Goal: Book appointment/travel/reservation

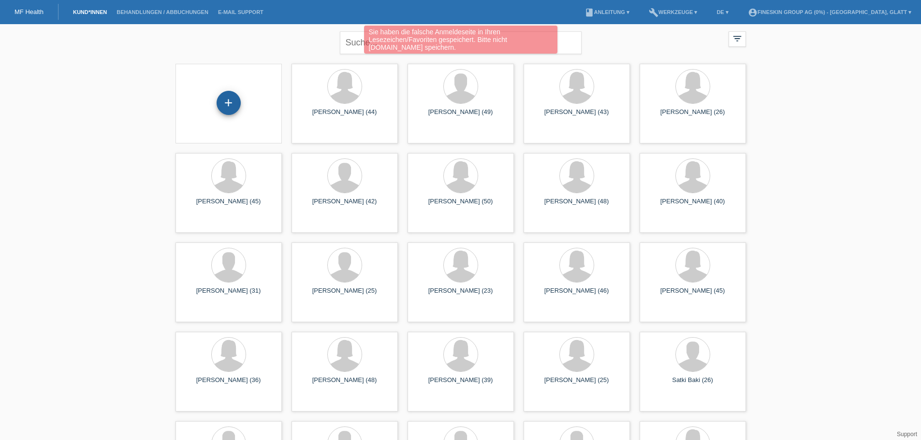
click at [236, 106] on div "+" at bounding box center [229, 103] width 24 height 24
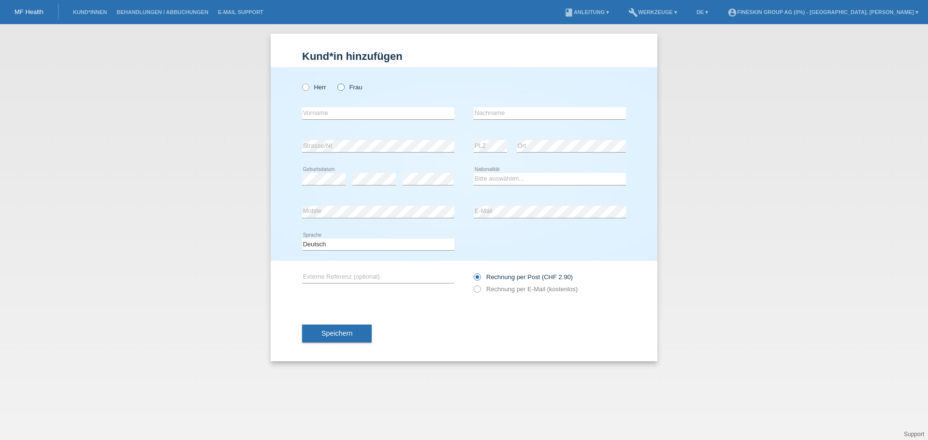
click at [336, 82] on icon at bounding box center [336, 82] width 0 height 0
click at [340, 88] on input "Frau" at bounding box center [340, 87] width 6 height 6
radio input "true"
click at [340, 112] on input "text" at bounding box center [378, 113] width 152 height 12
paste input "Rita"
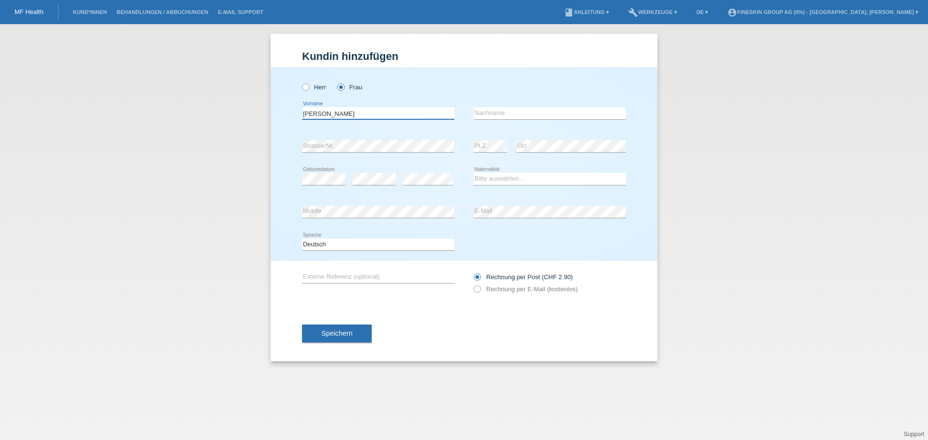
type input "Rita"
click at [481, 119] on input "text" at bounding box center [550, 113] width 152 height 12
paste input "[PERSON_NAME]"
type input "[PERSON_NAME]"
click at [482, 178] on select "Bitte auswählen... Schweiz Deutschland Liechtenstein Österreich ------------ Af…" at bounding box center [550, 179] width 152 height 12
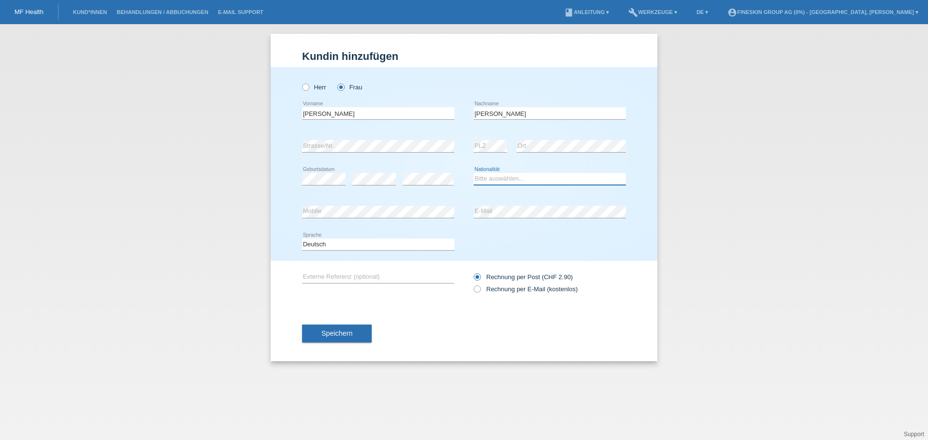
select select "BR"
click at [474, 173] on select "Bitte auswählen... Schweiz Deutschland Liechtenstein Österreich ------------ Af…" at bounding box center [550, 179] width 152 height 12
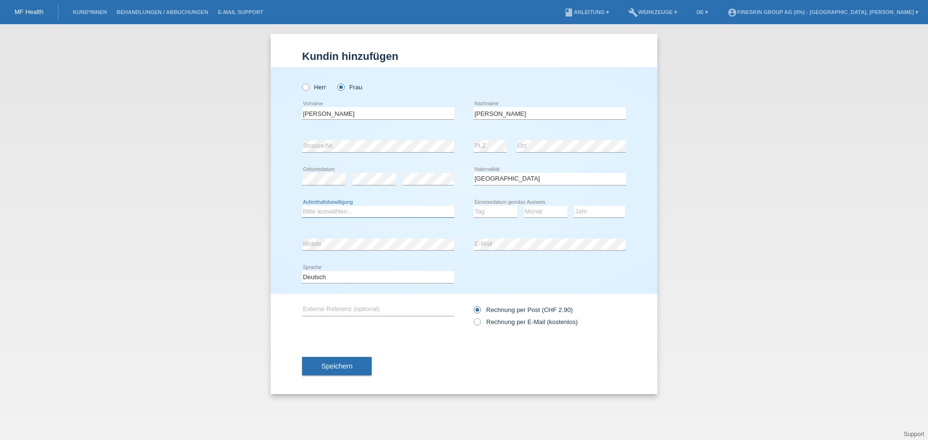
click at [401, 210] on select "Bitte auswählen... C B B - Flüchtlingsstatus Andere" at bounding box center [378, 212] width 152 height 12
select select "C"
click at [302, 206] on select "Bitte auswählen... C B B - Flüchtlingsstatus Andere" at bounding box center [378, 212] width 152 height 12
click at [503, 212] on select "Tag 01 02 03 04 05 06 07 08 09 10 11" at bounding box center [496, 212] width 44 height 12
select select "29"
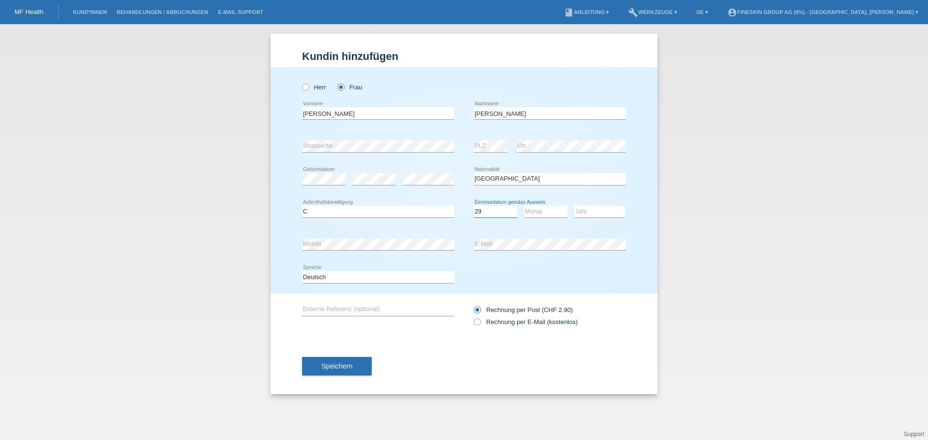
click at [474, 206] on select "Tag 01 02 03 04 05 06 07 08 09 10 11" at bounding box center [496, 212] width 44 height 12
click at [557, 215] on select "Monat 01 02 03 04 05 06 07 08 09 10 11" at bounding box center [546, 212] width 44 height 12
select select "04"
click at [524, 206] on select "Monat 01 02 03 04 05 06 07 08 09 10 11" at bounding box center [546, 212] width 44 height 12
click at [602, 208] on select "Jahr 2025 2024 2023 2022 2021 2020 2019 2018 2017 2016 2015 2014 2013 2012 2011…" at bounding box center [599, 212] width 51 height 12
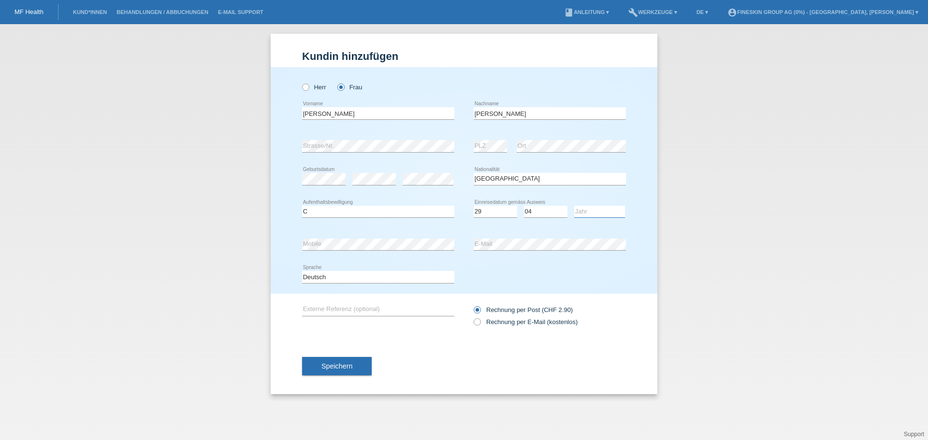
select select "2007"
click at [574, 206] on select "Jahr 2025 2024 2023 2022 2021 2020 2019 2018 2017 2016 2015 2014 2013 2012 2011…" at bounding box center [599, 212] width 51 height 12
click at [353, 366] on button "Speichern" at bounding box center [337, 366] width 70 height 18
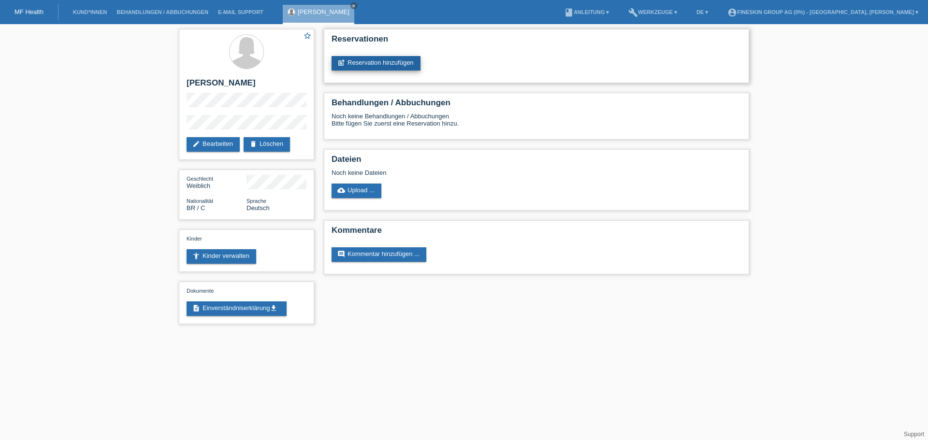
click at [396, 64] on link "post_add Reservation hinzufügen" at bounding box center [376, 63] width 89 height 15
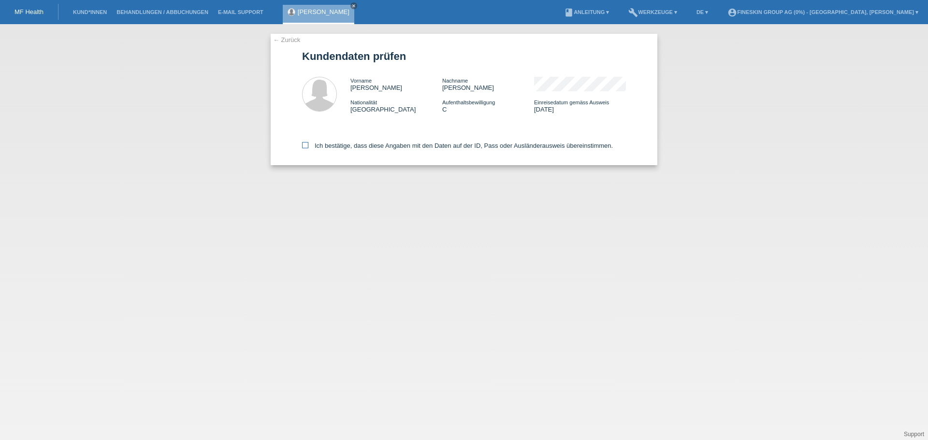
click at [408, 149] on label "Ich bestätige, dass diese Angaben mit den Daten auf der ID, Pass oder Ausländer…" at bounding box center [457, 145] width 311 height 7
click at [308, 148] on input "Ich bestätige, dass diese Angaben mit den Daten auf der ID, Pass oder Ausländer…" at bounding box center [305, 145] width 6 height 6
checkbox input "true"
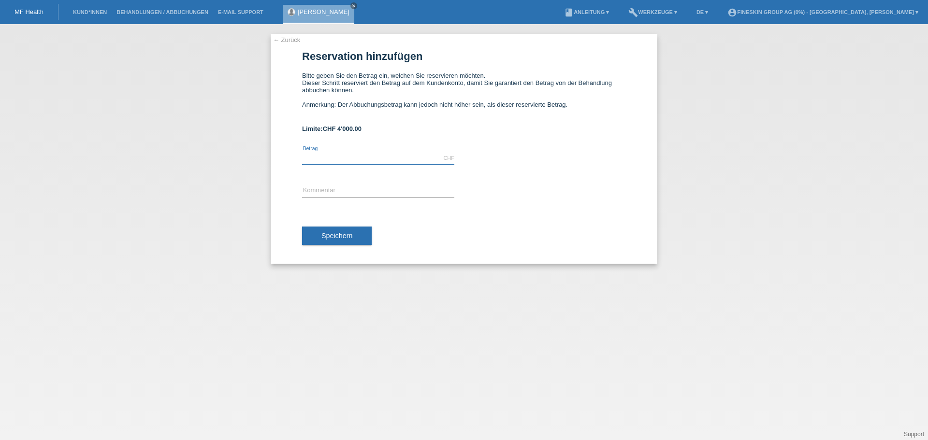
click at [346, 159] on input "text" at bounding box center [378, 158] width 152 height 12
type input "4000.00"
click at [353, 190] on input "text" at bounding box center [378, 191] width 152 height 12
type input "GS_Oberlidstraffung_13082025"
click at [351, 222] on div "Speichern" at bounding box center [464, 236] width 324 height 56
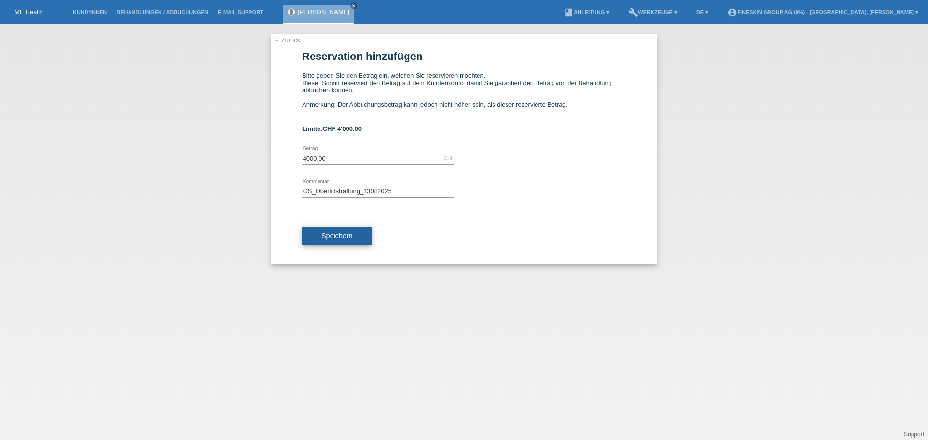
click at [352, 231] on button "Speichern" at bounding box center [337, 236] width 70 height 18
